Goal: Task Accomplishment & Management: Use online tool/utility

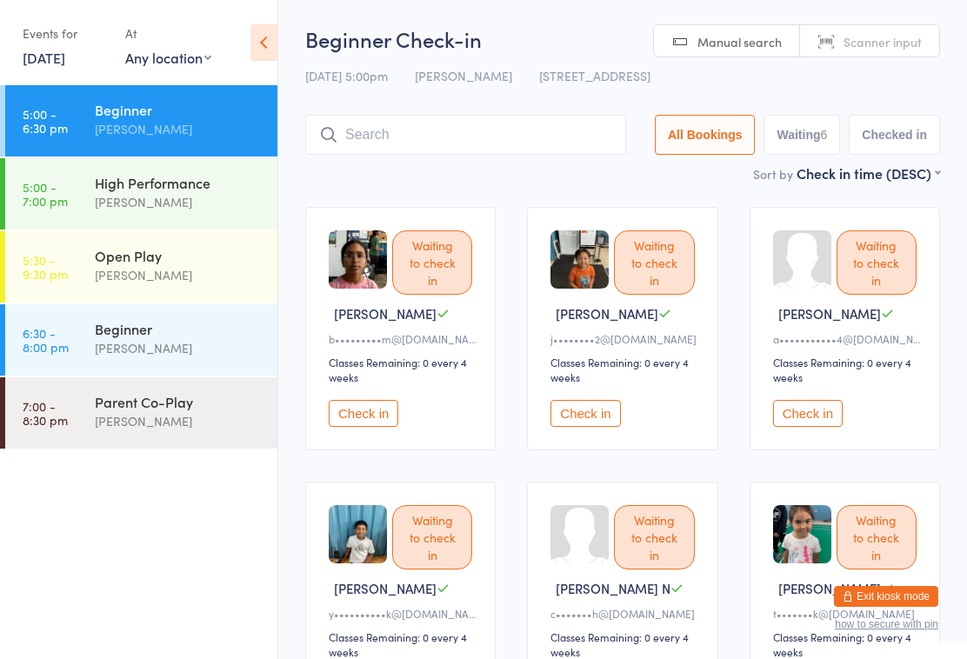
click at [292, 236] on div "Waiting to check in Anjani B b•••••••••m@yahoo.com Classes Remaining: 0 every 4…" at bounding box center [622, 465] width 666 height 549
click at [269, 42] on icon at bounding box center [263, 42] width 27 height 37
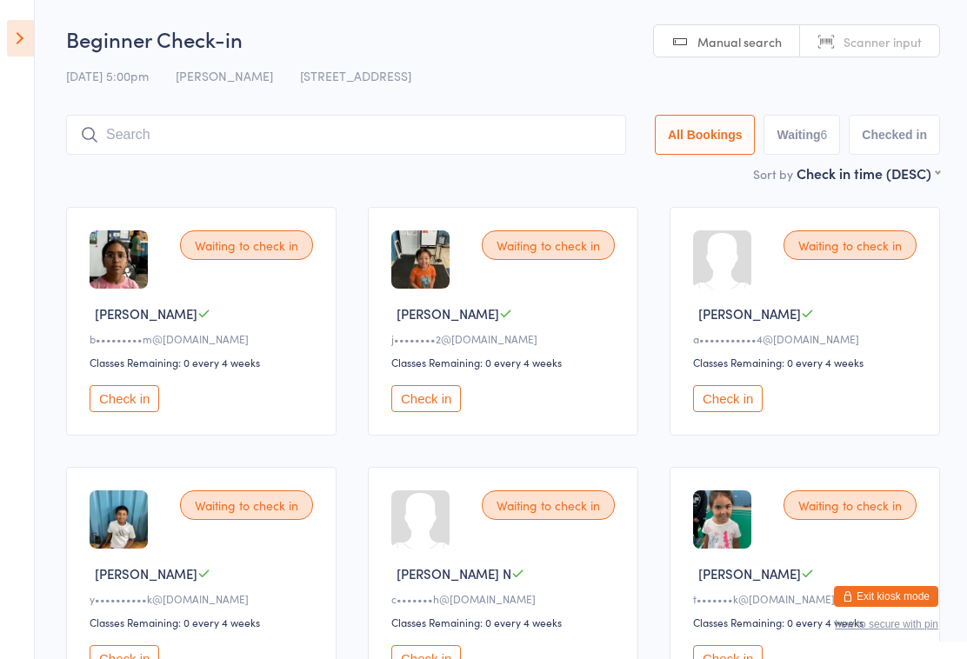
click at [26, 45] on icon at bounding box center [20, 38] width 27 height 37
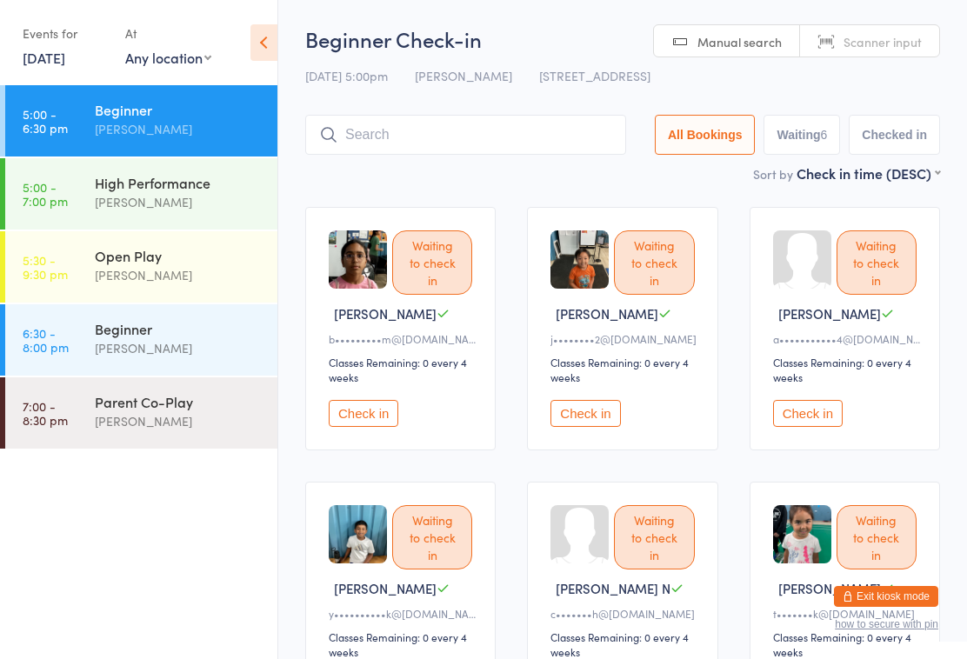
click at [262, 42] on icon at bounding box center [263, 42] width 27 height 37
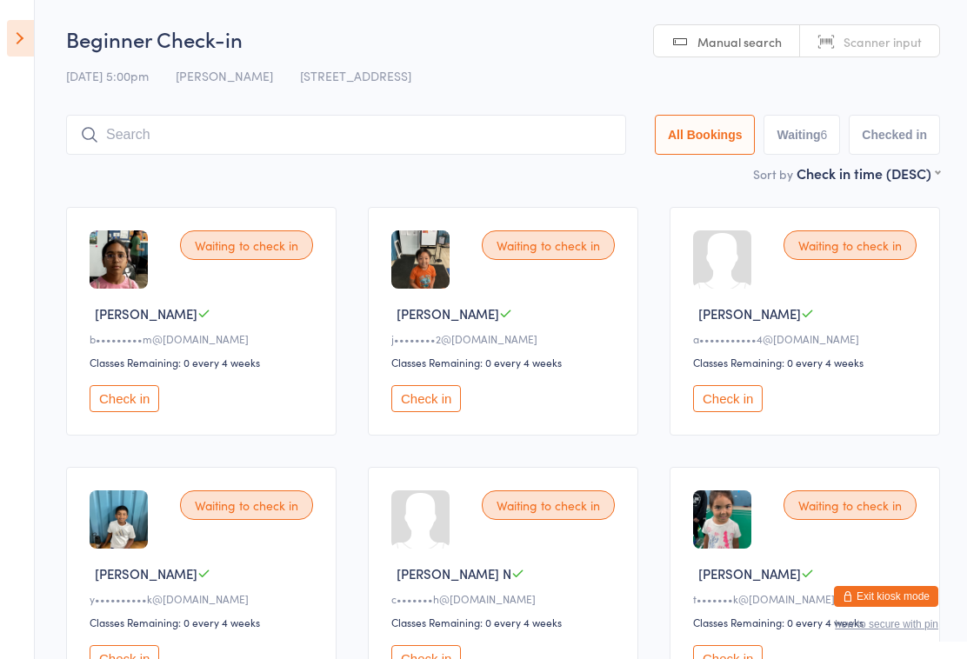
click at [20, 37] on icon at bounding box center [20, 38] width 27 height 37
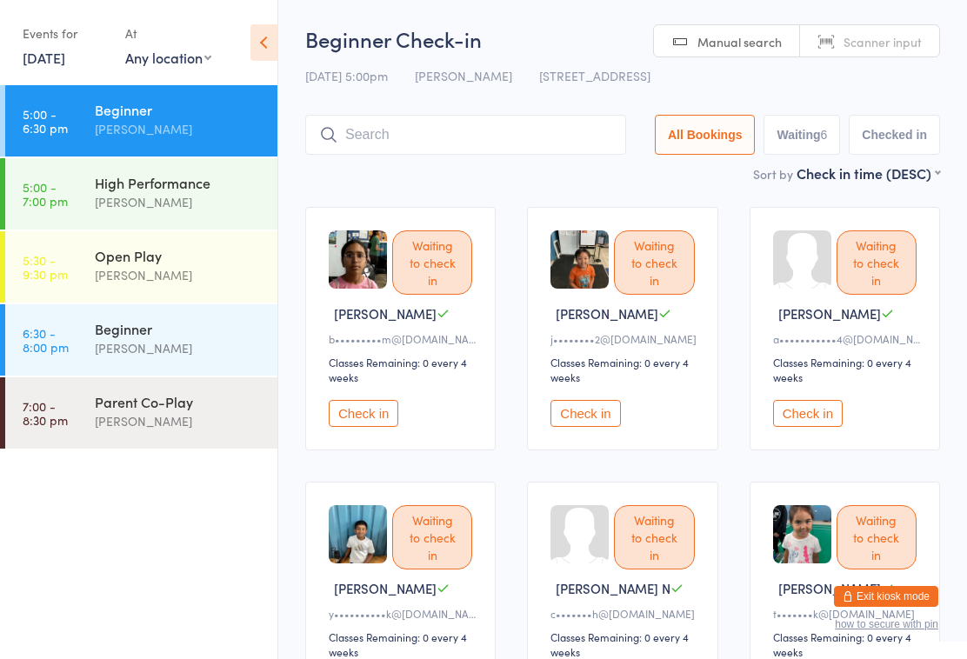
click at [65, 54] on link "[DATE]" at bounding box center [44, 57] width 43 height 19
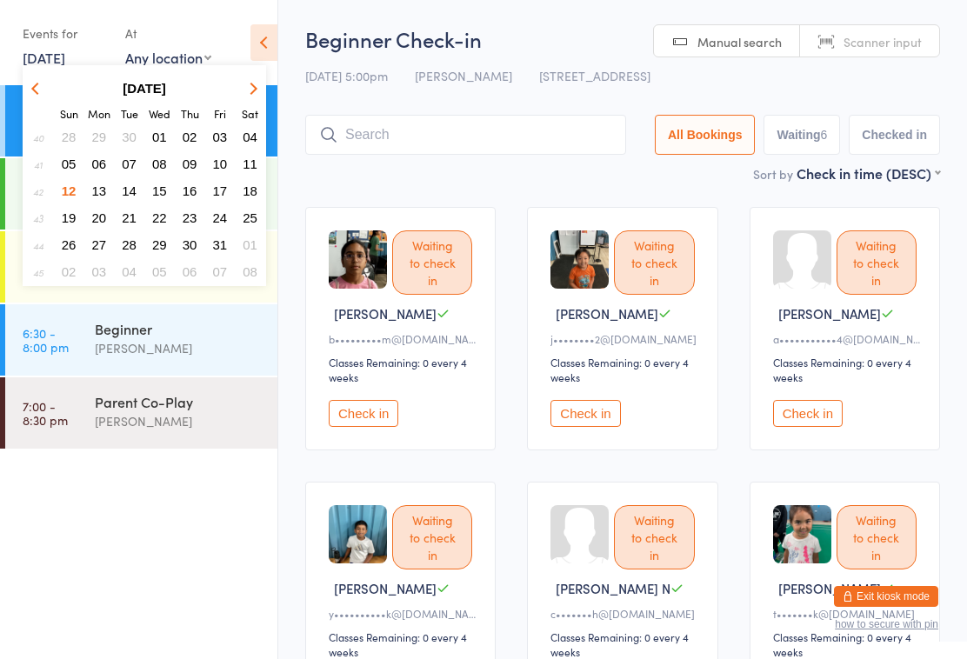
click at [260, 48] on icon at bounding box center [263, 42] width 27 height 37
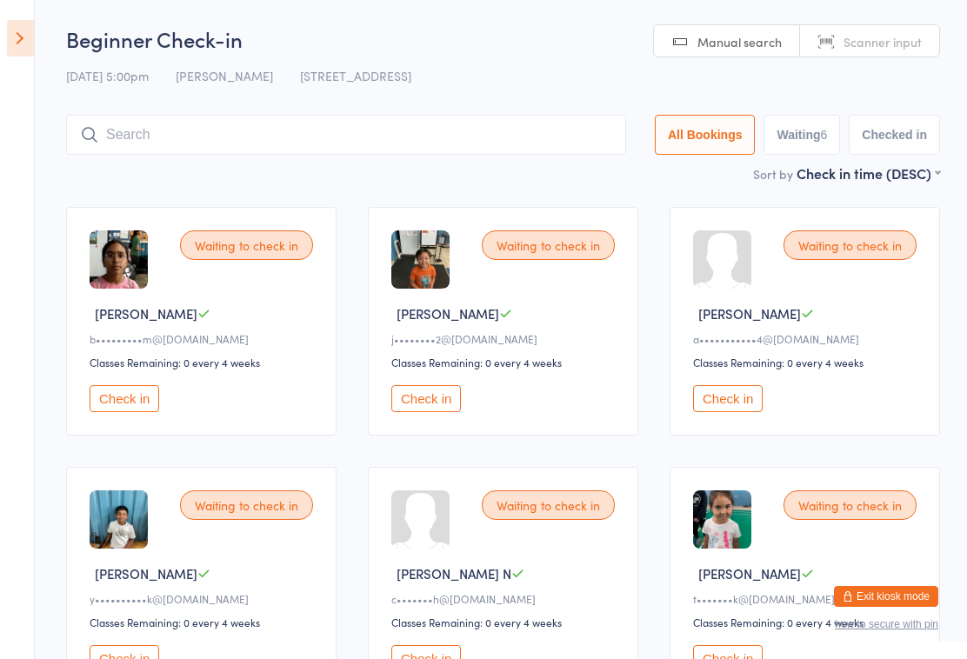
click at [30, 40] on icon at bounding box center [20, 38] width 27 height 37
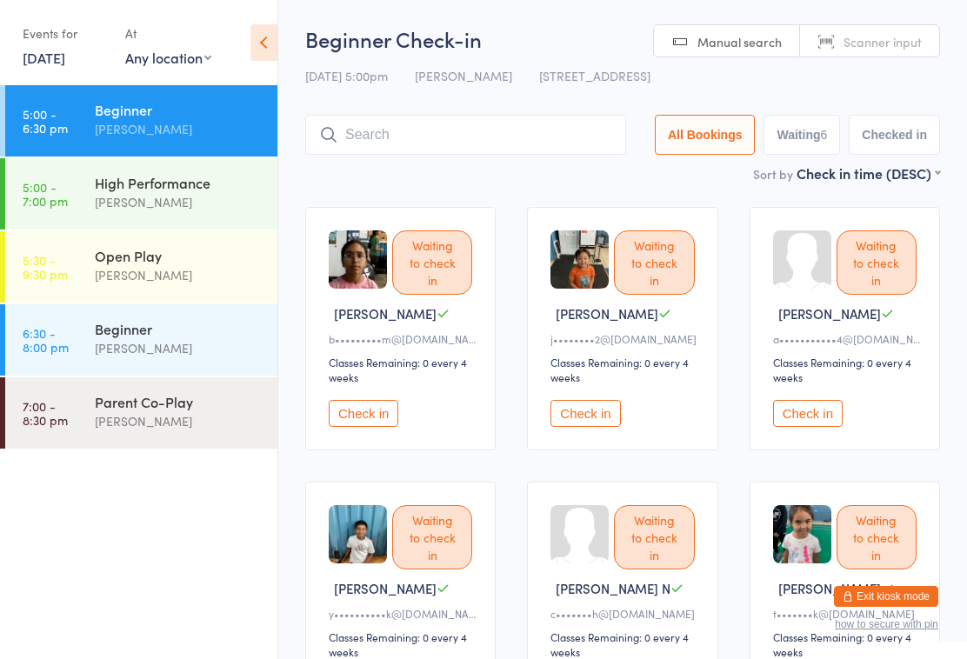
click at [183, 273] on div "[PERSON_NAME]" at bounding box center [179, 275] width 168 height 20
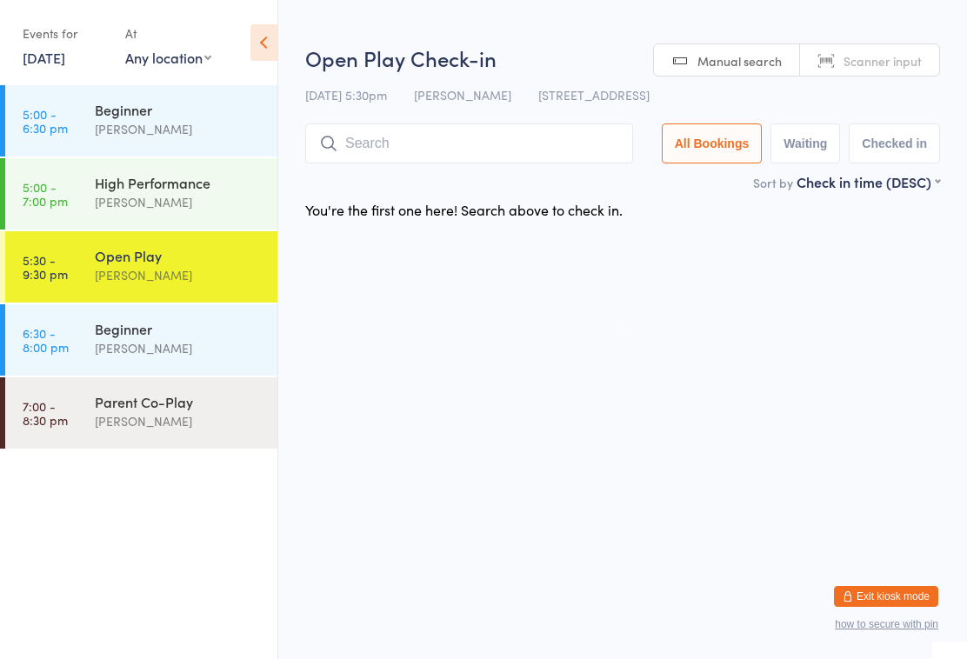
click at [459, 157] on input "search" at bounding box center [469, 143] width 328 height 40
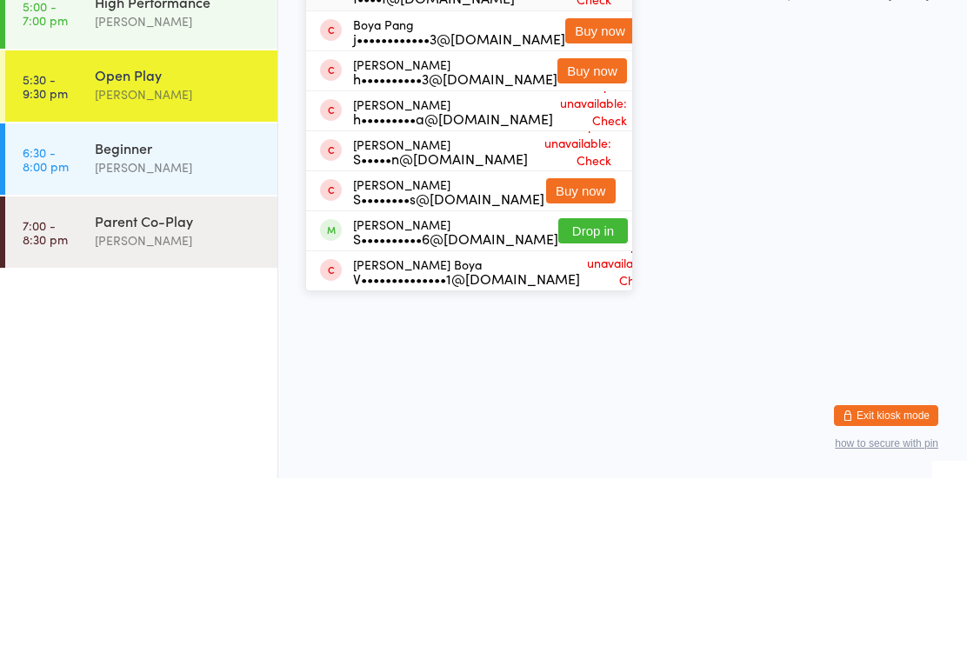
type input "B"
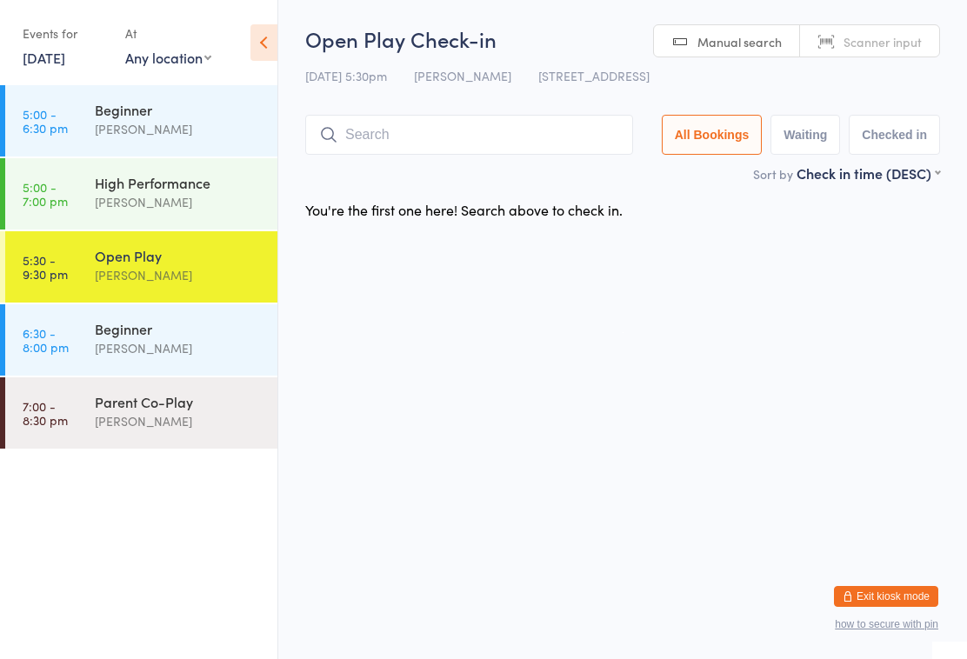
click at [59, 50] on link "[DATE]" at bounding box center [44, 57] width 43 height 19
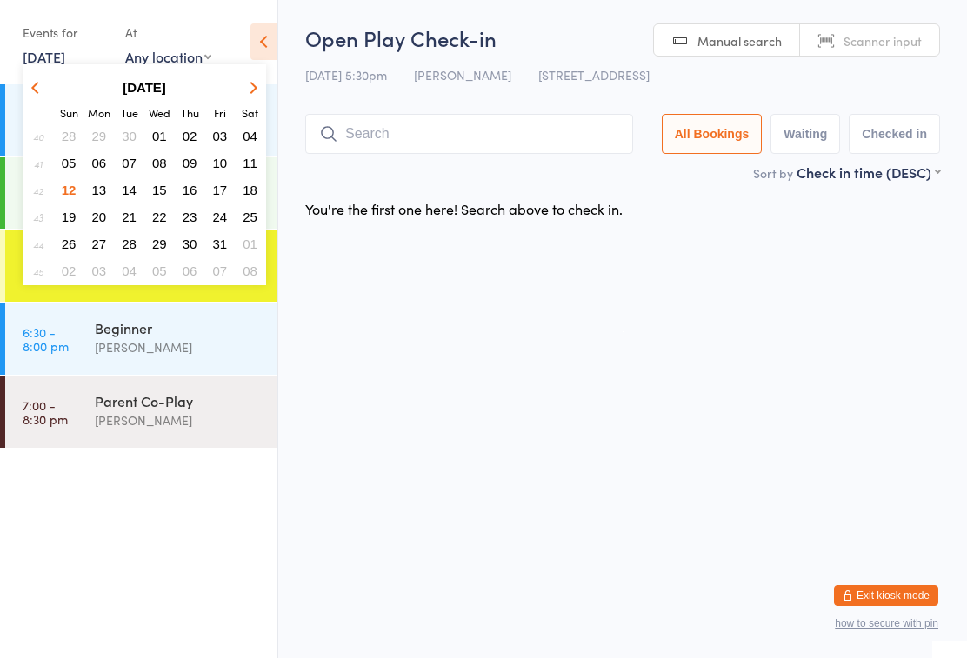
click at [109, 189] on button "13" at bounding box center [99, 190] width 27 height 23
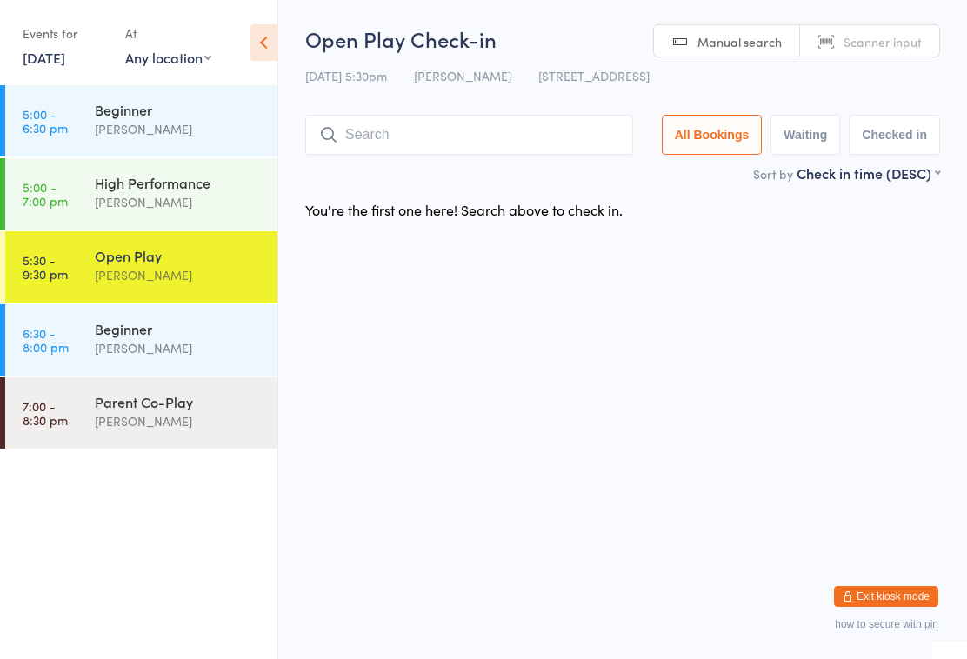
click at [189, 131] on div "[PERSON_NAME]" at bounding box center [179, 129] width 168 height 20
